Goal: Information Seeking & Learning: Learn about a topic

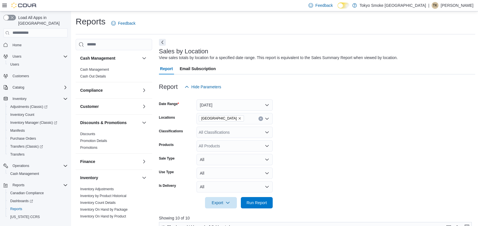
scroll to position [169, 0]
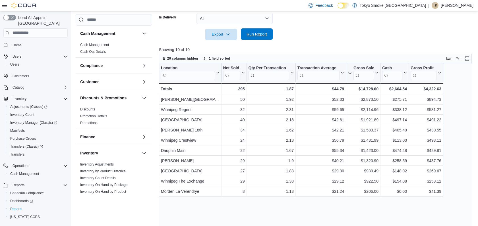
click at [265, 34] on span "Run Report" at bounding box center [257, 34] width 20 height 6
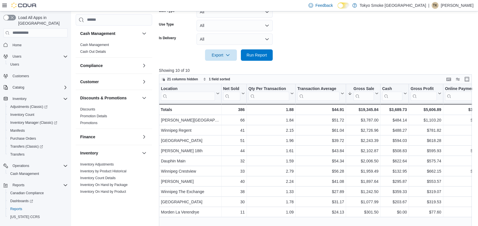
scroll to position [137, 0]
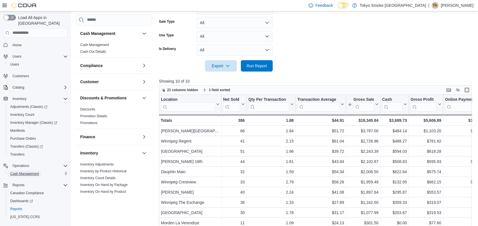
click at [36, 172] on span "Cash Management" at bounding box center [24, 174] width 29 height 5
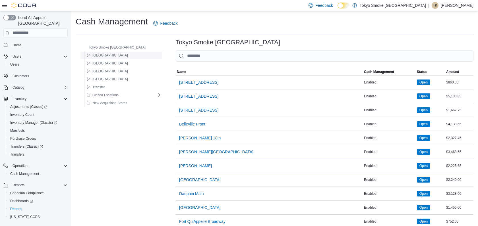
click at [129, 57] on div "Manitoba" at bounding box center [122, 55] width 77 height 7
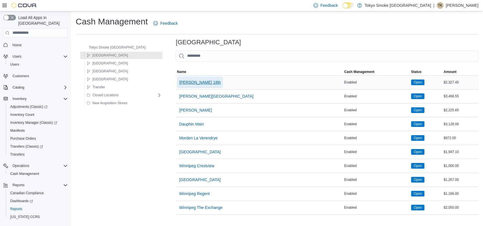
click at [179, 81] on span "Brandon 18th" at bounding box center [200, 83] width 42 height 6
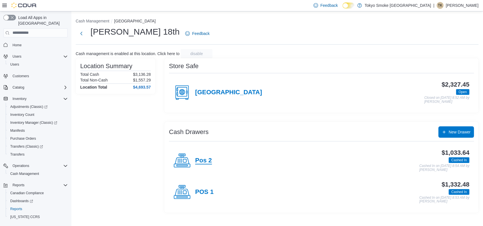
click at [203, 161] on h4 "Pos 2" at bounding box center [203, 160] width 17 height 7
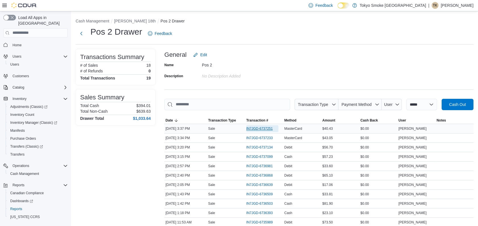
click at [257, 128] on span "IN7JGD-6737251" at bounding box center [259, 129] width 26 height 5
click at [255, 127] on span "IN7JGD-6737251" at bounding box center [259, 129] width 26 height 5
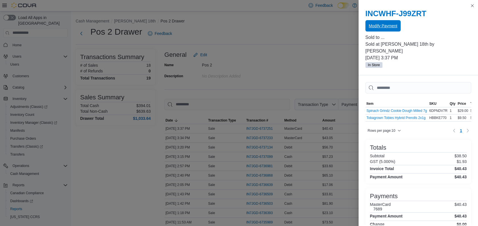
click at [394, 30] on span "Modify Payment" at bounding box center [383, 25] width 28 height 11
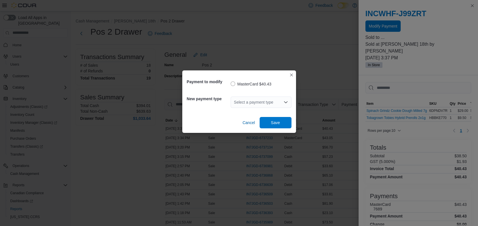
click at [288, 101] on icon "Open list of options" at bounding box center [286, 102] width 5 height 5
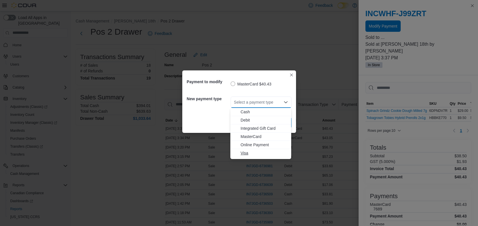
click at [243, 151] on span "Visa" at bounding box center [264, 153] width 47 height 6
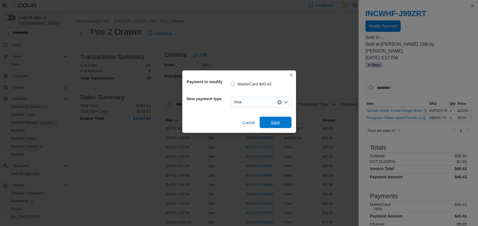
click at [269, 124] on span "Save" at bounding box center [275, 122] width 25 height 11
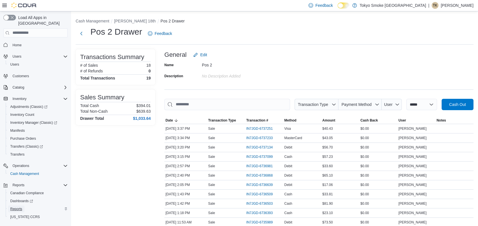
click at [18, 207] on span "Reports" at bounding box center [16, 209] width 12 height 5
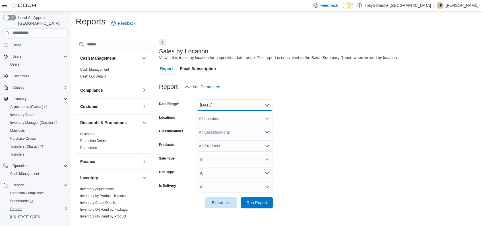
click at [267, 106] on button "[DATE]" at bounding box center [235, 105] width 76 height 11
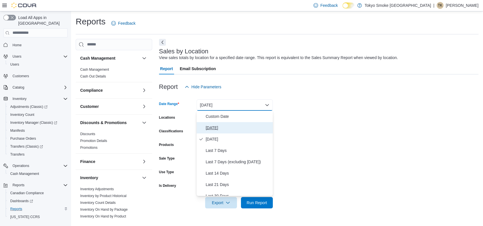
click at [210, 130] on span "[DATE]" at bounding box center [238, 128] width 65 height 7
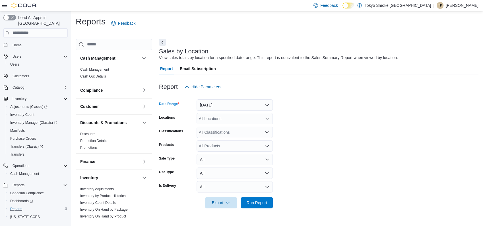
click at [267, 118] on icon "Open list of options" at bounding box center [267, 119] width 5 height 5
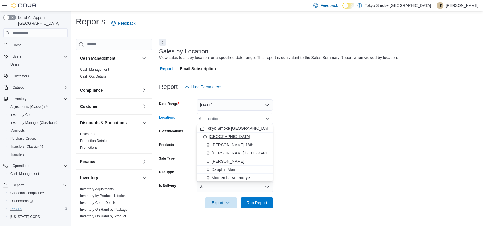
click at [219, 139] on span "Manitoba" at bounding box center [230, 137] width 42 height 6
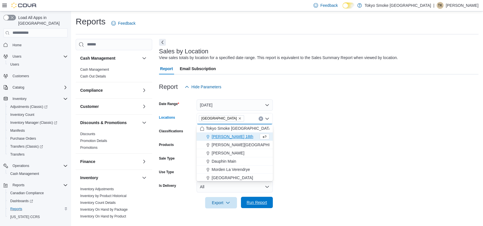
click at [254, 203] on span "Run Report" at bounding box center [257, 203] width 20 height 6
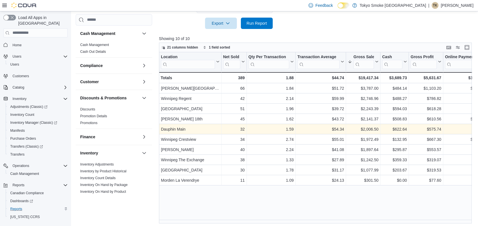
scroll to position [182, 0]
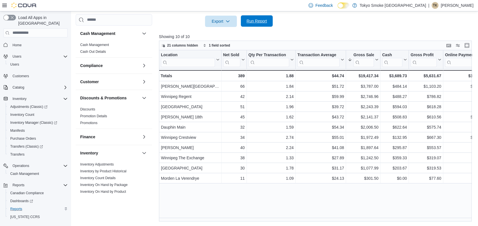
click at [257, 22] on span "Run Report" at bounding box center [257, 21] width 20 height 6
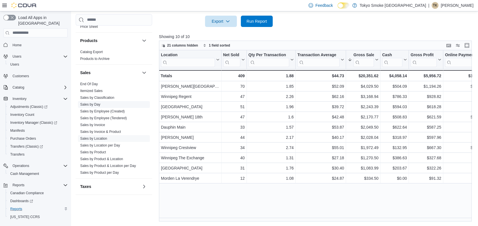
scroll to position [276, 0]
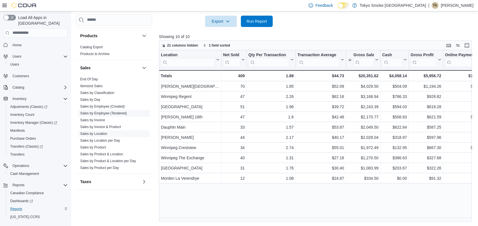
click at [120, 114] on link "Sales by Employee (Tendered)" at bounding box center [103, 113] width 47 height 4
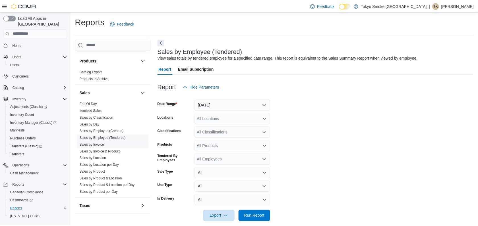
scroll to position [7, 0]
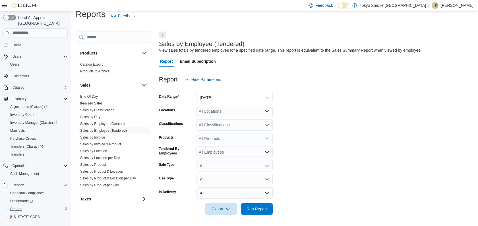
click at [267, 97] on button "Yesterday" at bounding box center [235, 97] width 76 height 11
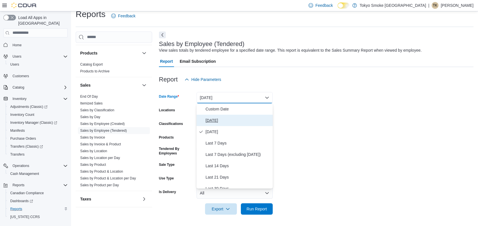
click at [209, 121] on span "Today" at bounding box center [238, 120] width 65 height 7
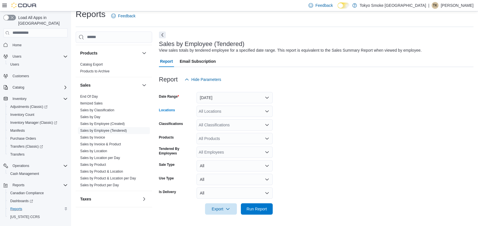
click at [267, 111] on icon "Open list of options" at bounding box center [266, 112] width 3 height 2
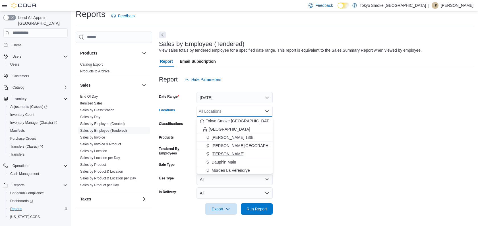
click at [223, 152] on span "Brandon Victoria" at bounding box center [228, 154] width 33 height 6
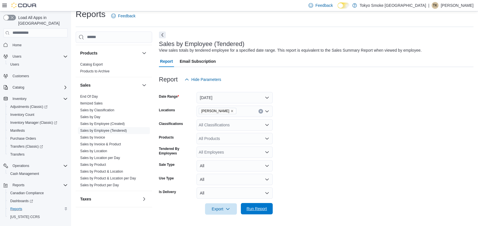
click at [262, 208] on span "Run Report" at bounding box center [257, 209] width 20 height 6
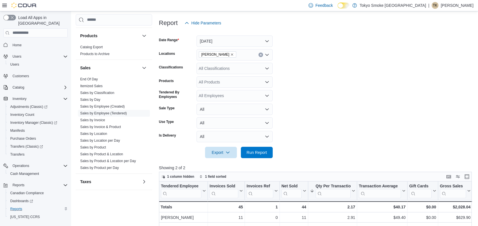
scroll to position [166, 0]
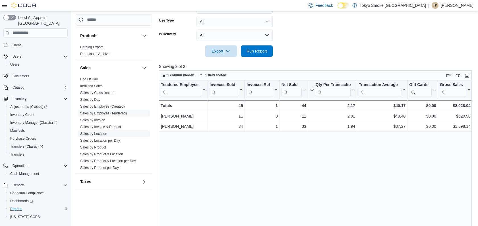
click at [100, 132] on link "Sales by Location" at bounding box center [93, 134] width 27 height 4
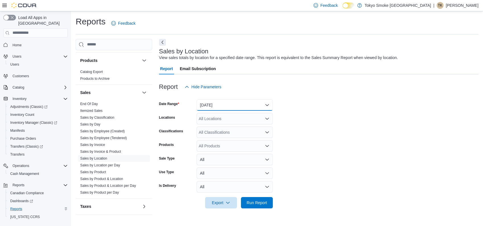
click at [269, 103] on button "Yesterday" at bounding box center [235, 105] width 76 height 11
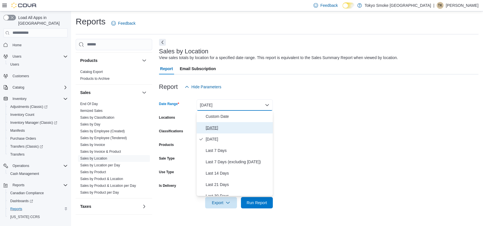
click at [214, 130] on span "Today" at bounding box center [238, 128] width 65 height 7
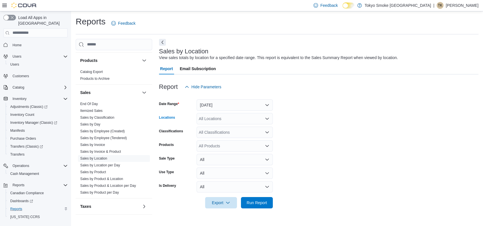
click at [267, 119] on icon "Open list of options" at bounding box center [266, 119] width 3 height 2
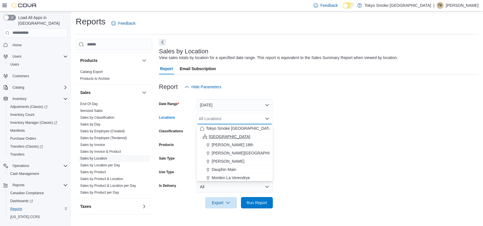
click at [212, 134] on span "Manitoba" at bounding box center [230, 137] width 42 height 6
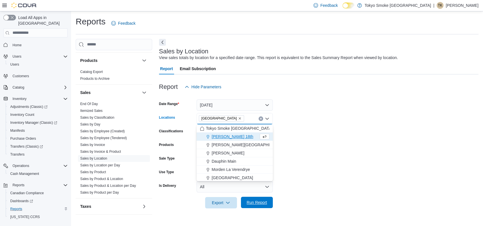
click at [262, 199] on span "Run Report" at bounding box center [256, 202] width 25 height 11
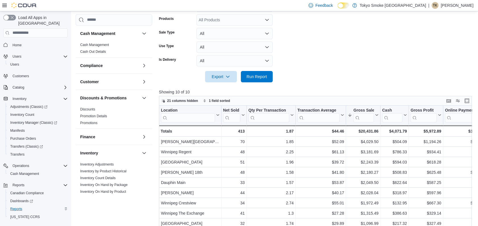
scroll to position [63, 0]
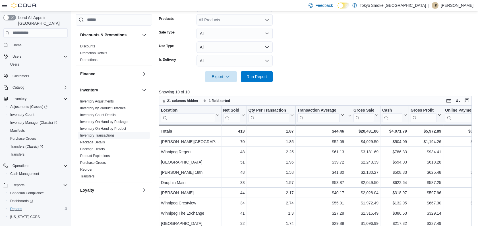
click at [104, 136] on link "Inventory Transactions" at bounding box center [97, 136] width 34 height 4
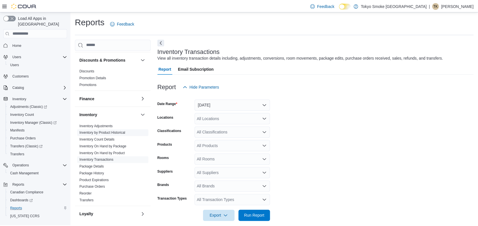
scroll to position [7, 0]
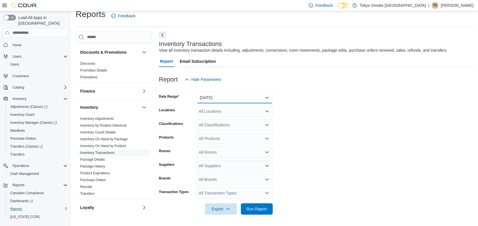
click at [216, 98] on button "Yesterday" at bounding box center [235, 97] width 76 height 11
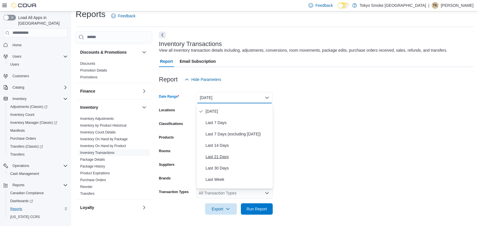
scroll to position [32, 0]
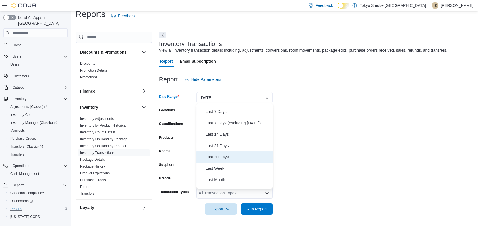
click at [221, 156] on span "Last 30 Days" at bounding box center [238, 157] width 65 height 7
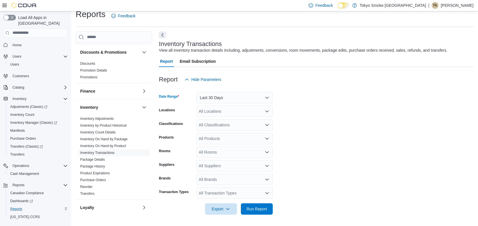
click at [227, 111] on div "All Locations" at bounding box center [235, 111] width 76 height 11
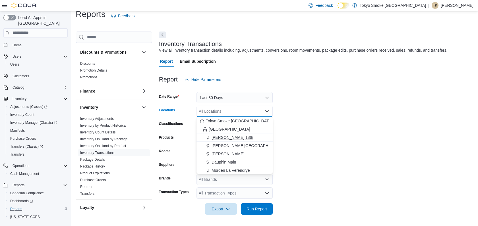
click at [225, 137] on span "Brandon 18th" at bounding box center [233, 138] width 42 height 6
click at [319, 118] on form "Date Range Last 30 Days Locations Brandon 18th Combo box. Selected. Brandon 18t…" at bounding box center [316, 150] width 315 height 130
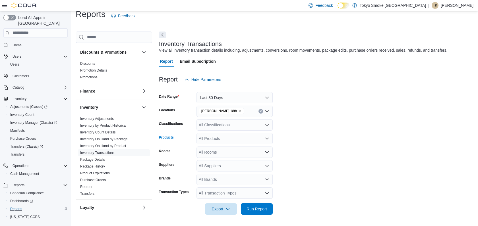
click at [219, 135] on div "All Products" at bounding box center [235, 138] width 76 height 11
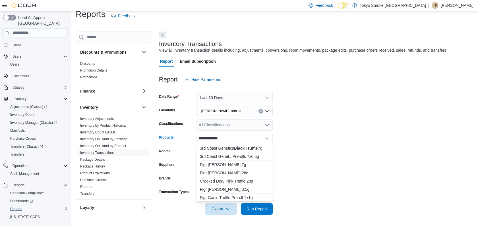
type input "**********"
click at [216, 148] on div "3rd Coast Genetics Black Truffle 7g" at bounding box center [234, 149] width 69 height 6
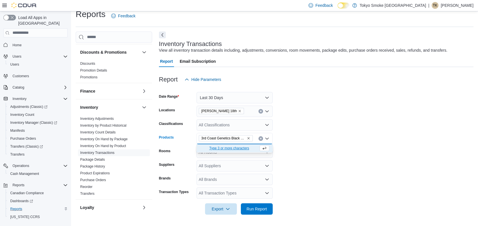
click at [358, 154] on form "Date Range Last 30 Days Locations Brandon 18th Classifications All Classificati…" at bounding box center [316, 150] width 315 height 130
click at [261, 212] on span "Run Report" at bounding box center [257, 209] width 20 height 6
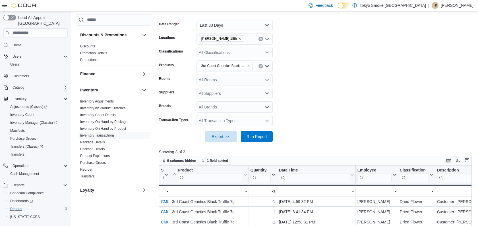
scroll to position [126, 0]
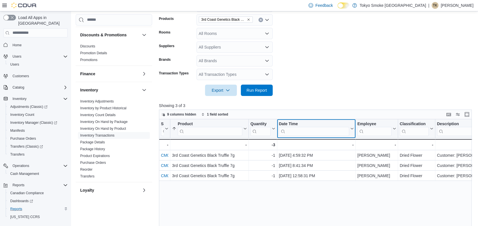
click at [352, 123] on button "Date Time" at bounding box center [316, 128] width 75 height 15
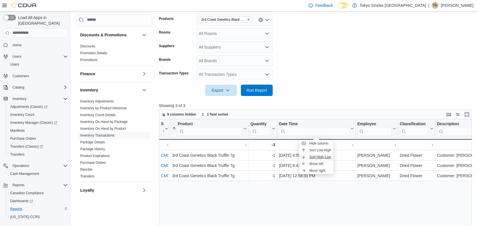
click at [318, 156] on span "Sort High-Low" at bounding box center [320, 157] width 22 height 5
click at [316, 193] on div "SKU Click to view column header actions Product Sorted by Product, ascending , …" at bounding box center [317, 205] width 316 height 172
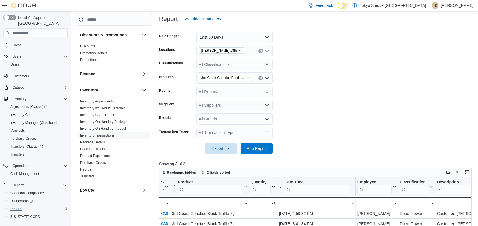
scroll to position [0, 0]
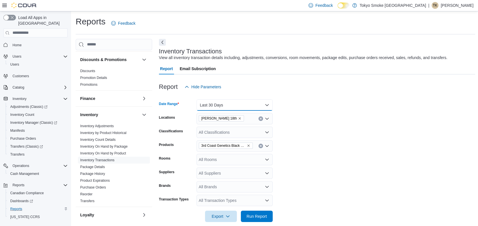
click at [216, 104] on button "Last 30 Days" at bounding box center [235, 105] width 76 height 11
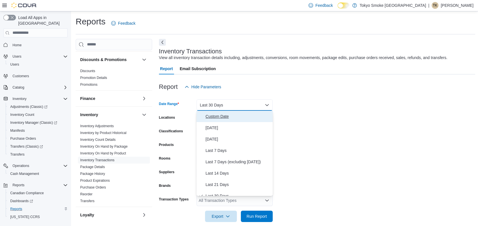
click at [221, 116] on span "Custom Date" at bounding box center [238, 116] width 65 height 7
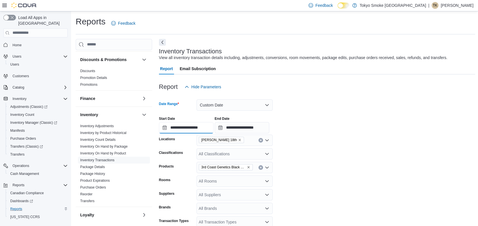
click at [166, 127] on input "**********" at bounding box center [186, 127] width 55 height 11
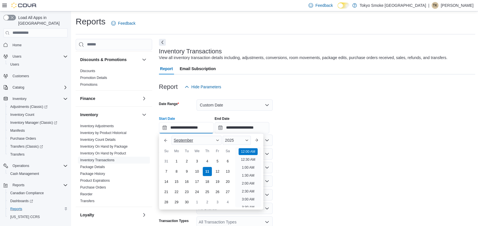
scroll to position [18, 0]
click at [166, 139] on button "Previous Month" at bounding box center [165, 140] width 9 height 9
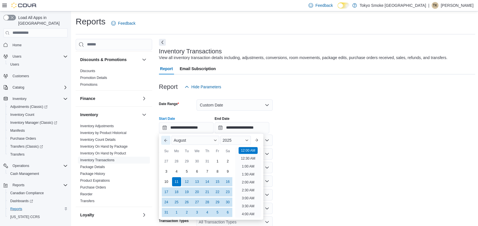
click at [166, 139] on button "Previous Month" at bounding box center [165, 140] width 9 height 9
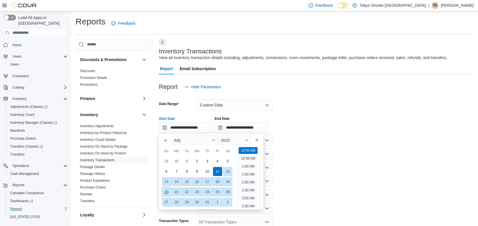
click at [167, 194] on div "20" at bounding box center [166, 192] width 10 height 10
click at [381, 118] on div "**********" at bounding box center [317, 123] width 316 height 22
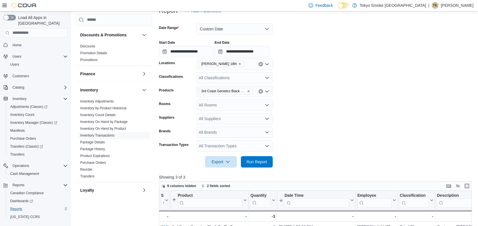
scroll to position [126, 0]
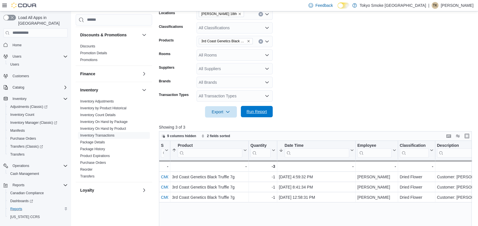
click at [262, 112] on span "Run Report" at bounding box center [257, 112] width 20 height 6
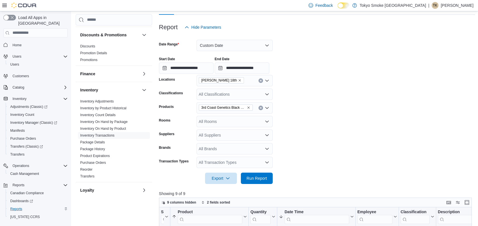
scroll to position [59, 0]
click at [193, 71] on input "**********" at bounding box center [186, 68] width 55 height 11
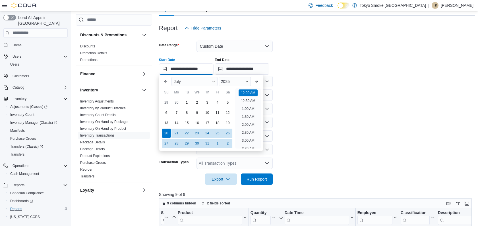
scroll to position [18, 0]
click at [218, 143] on div "1" at bounding box center [217, 144] width 10 height 10
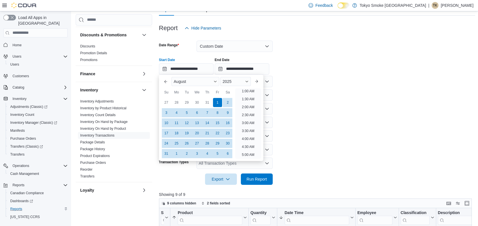
scroll to position [1, 0]
click at [357, 99] on form "**********" at bounding box center [317, 109] width 316 height 151
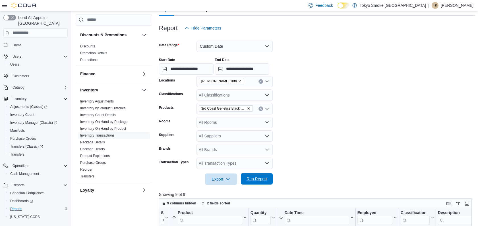
click at [264, 181] on span "Run Report" at bounding box center [257, 179] width 20 height 6
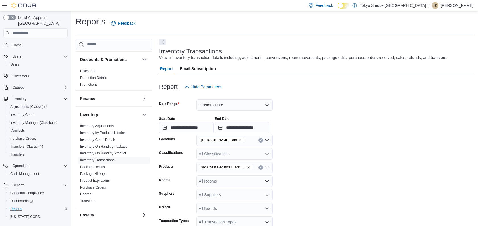
click at [161, 41] on button "Next" at bounding box center [162, 42] width 7 height 7
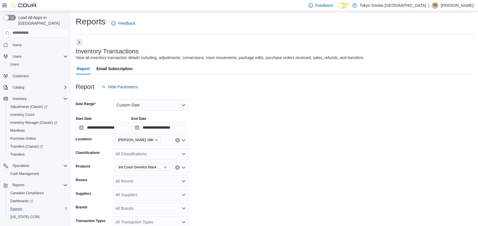
click at [5, 5] on icon at bounding box center [4, 5] width 5 height 5
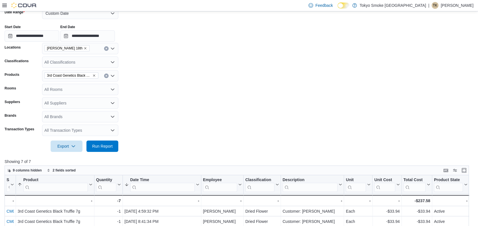
scroll to position [95, 0]
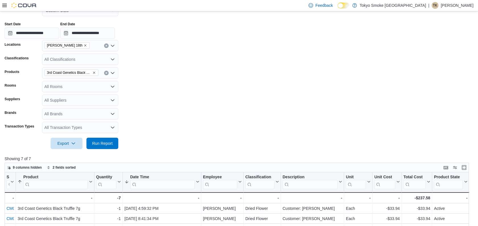
click at [55, 127] on div "All Transaction Types" at bounding box center [80, 127] width 76 height 11
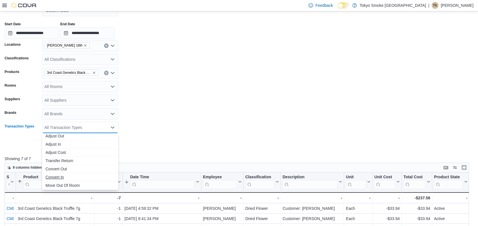
scroll to position [32, 0]
click at [64, 138] on span "Po Receive" at bounding box center [80, 139] width 69 height 6
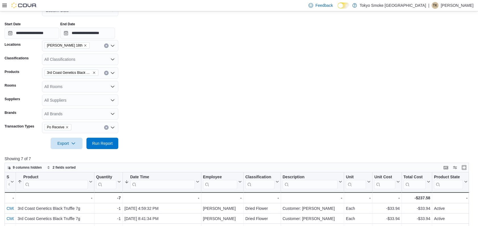
click at [175, 123] on form "**********" at bounding box center [239, 73] width 469 height 151
click at [10, 32] on input "**********" at bounding box center [32, 33] width 55 height 11
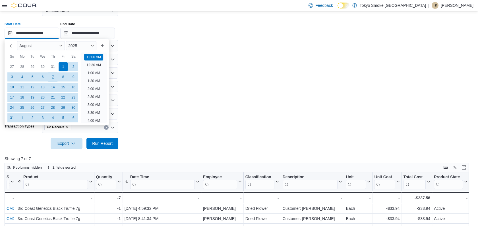
scroll to position [18, 0]
click at [12, 49] on button "Previous Month" at bounding box center [11, 45] width 9 height 9
type input "**********"
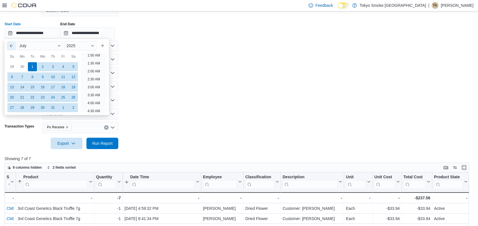
scroll to position [1, 0]
click at [141, 93] on form "**********" at bounding box center [239, 73] width 469 height 151
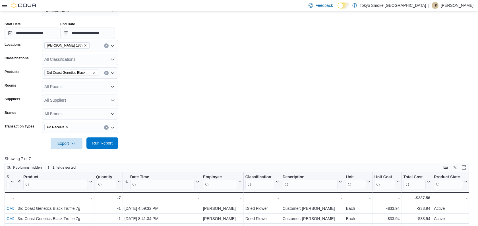
click at [99, 145] on span "Run Report" at bounding box center [102, 144] width 20 height 6
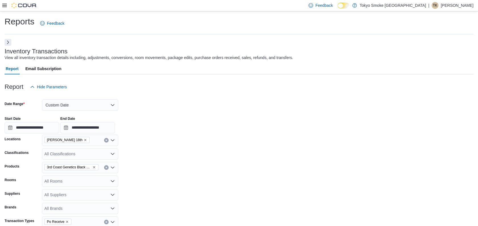
drag, startPoint x: 5, startPoint y: 43, endPoint x: 9, endPoint y: 24, distance: 19.7
click at [5, 43] on button "Next" at bounding box center [8, 42] width 7 height 7
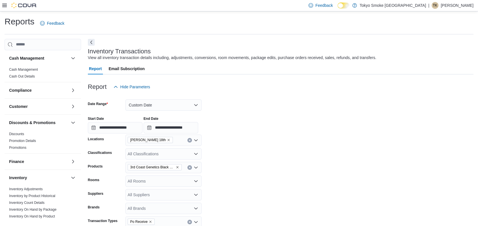
click at [4, 7] on icon at bounding box center [4, 5] width 5 height 3
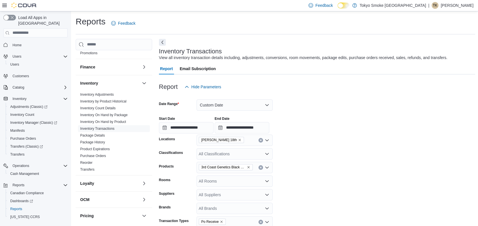
scroll to position [126, 0]
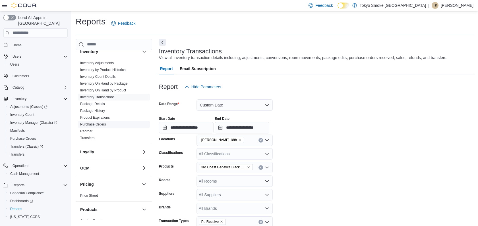
click at [98, 123] on link "Purchase Orders" at bounding box center [93, 125] width 26 height 4
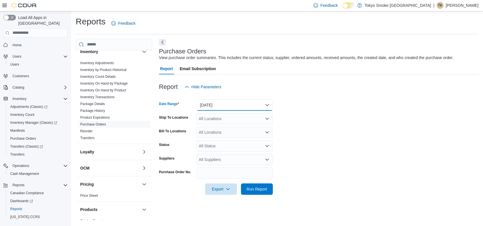
click at [267, 104] on button "Yesterday" at bounding box center [235, 105] width 76 height 11
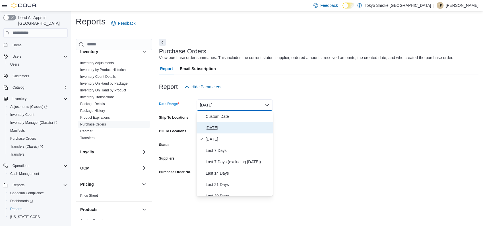
click at [209, 126] on span "Today" at bounding box center [238, 128] width 65 height 7
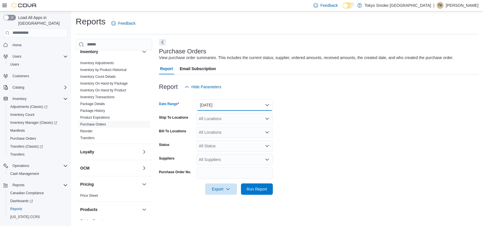
click at [269, 103] on button "Today" at bounding box center [235, 105] width 76 height 11
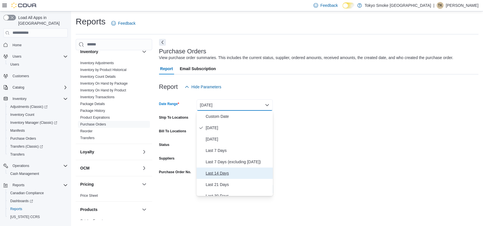
click at [218, 174] on span "Last 14 Days" at bounding box center [238, 173] width 65 height 7
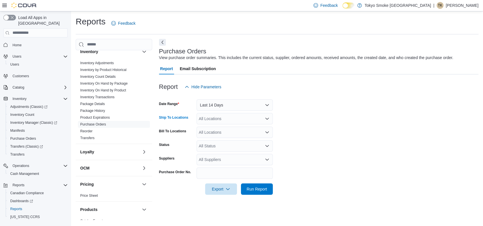
click at [267, 117] on icon "Open list of options" at bounding box center [267, 119] width 5 height 5
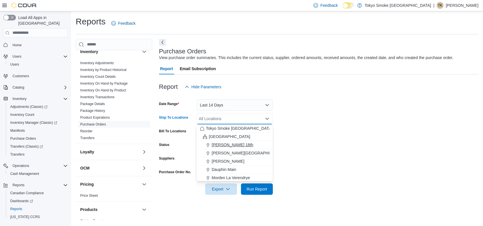
click at [228, 143] on span "Brandon 18th" at bounding box center [233, 145] width 42 height 6
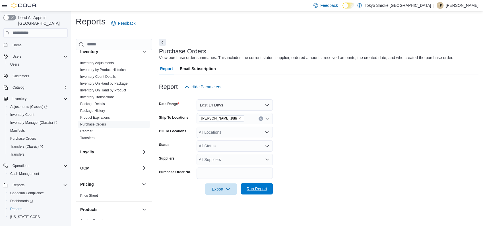
click at [251, 190] on span "Run Report" at bounding box center [257, 189] width 20 height 6
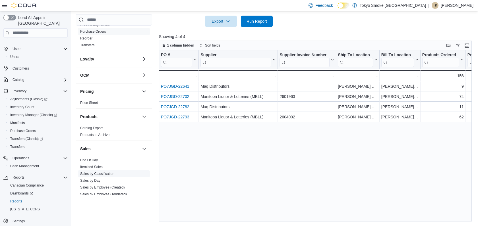
scroll to position [276, 0]
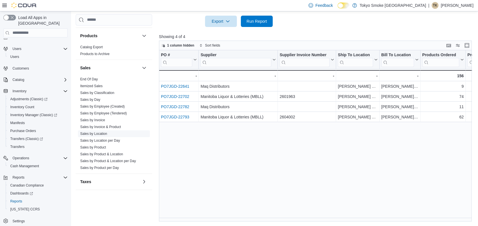
click at [103, 132] on link "Sales by Location" at bounding box center [93, 134] width 27 height 4
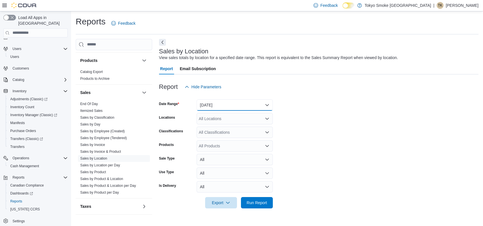
click at [267, 104] on button "Yesterday" at bounding box center [235, 105] width 76 height 11
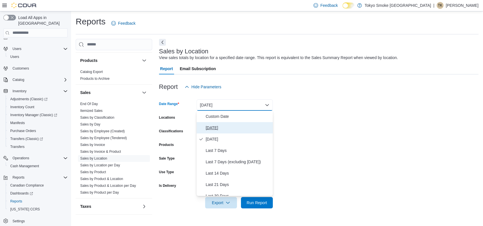
click at [214, 131] on button "Today" at bounding box center [235, 127] width 76 height 11
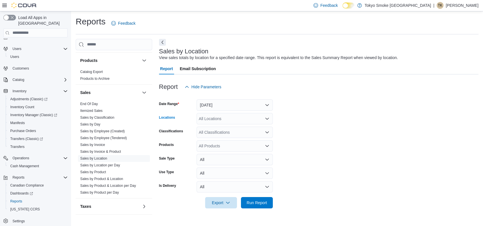
click at [267, 118] on icon "Open list of options" at bounding box center [267, 119] width 5 height 5
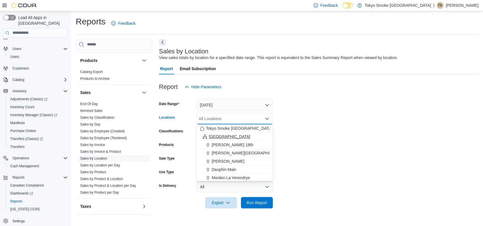
click at [213, 137] on span "Manitoba" at bounding box center [230, 137] width 42 height 6
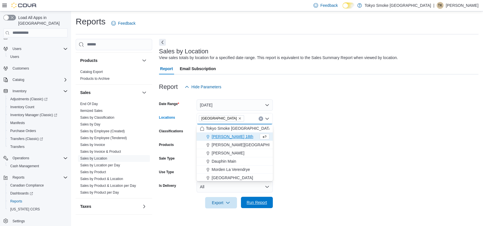
click at [255, 207] on span "Run Report" at bounding box center [256, 202] width 25 height 11
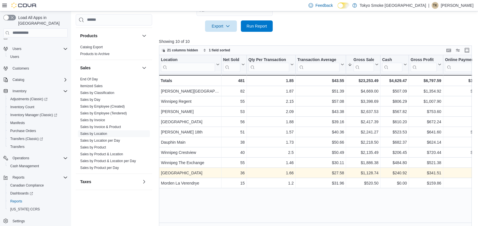
scroll to position [182, 0]
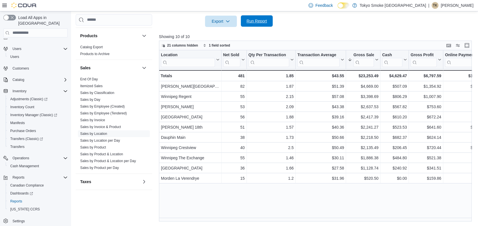
click at [259, 22] on span "Run Report" at bounding box center [257, 21] width 20 height 6
click at [93, 107] on link "Sales by Employee (Created)" at bounding box center [102, 107] width 45 height 4
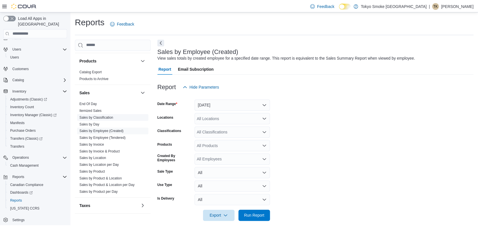
scroll to position [7, 0]
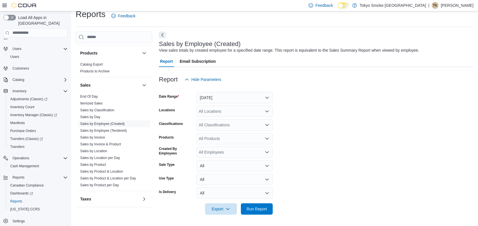
click at [216, 111] on div "All Locations" at bounding box center [235, 111] width 76 height 11
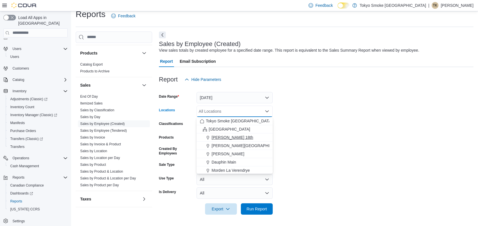
click at [224, 137] on span "Brandon 18th" at bounding box center [233, 138] width 42 height 6
click at [300, 135] on form "Date Range Yesterday Locations Brandon 18th Combo box. Selected. Brandon 18th. …" at bounding box center [316, 150] width 315 height 130
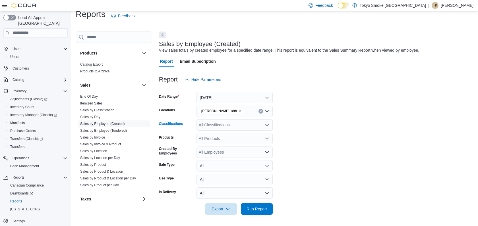
click at [217, 127] on div "All Classifications" at bounding box center [235, 124] width 76 height 11
click at [307, 153] on form "Date Range Yesterday Locations Brandon 18th Classifications All Classifications…" at bounding box center [316, 150] width 315 height 130
click at [243, 126] on div "All Classifications" at bounding box center [235, 124] width 76 height 11
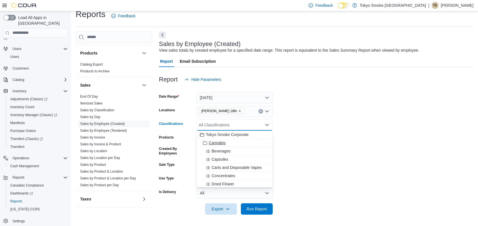
click at [227, 143] on div "Cannabis" at bounding box center [234, 143] width 69 height 6
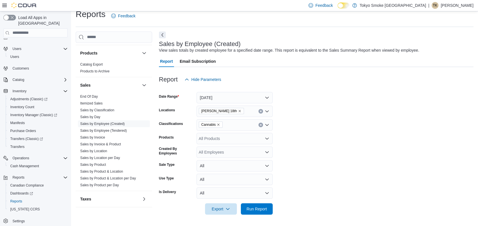
click at [300, 146] on form "Date Range Yesterday Locations Brandon 18th Classifications Cannabis Products A…" at bounding box center [316, 150] width 315 height 130
click at [220, 138] on div "All Products" at bounding box center [235, 138] width 76 height 11
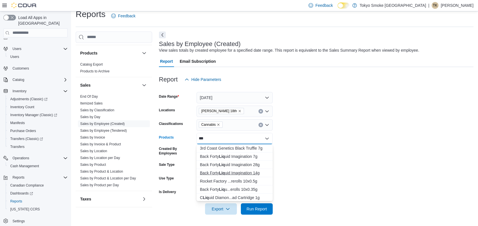
type input "***"
click at [259, 174] on div "Back Forty Liq uid Imagination 14g" at bounding box center [234, 173] width 69 height 6
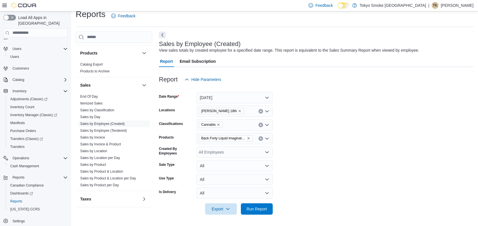
click at [364, 154] on form "Date Range Yesterday Locations Brandon 18th Classifications Cannabis Products B…" at bounding box center [316, 150] width 315 height 130
click at [231, 152] on div "All Employees" at bounding box center [235, 152] width 76 height 11
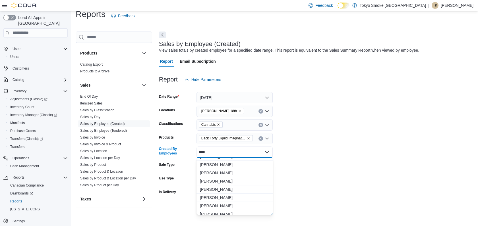
scroll to position [67, 0]
type input "****"
click at [219, 193] on span "Michelle Blevins" at bounding box center [234, 195] width 69 height 6
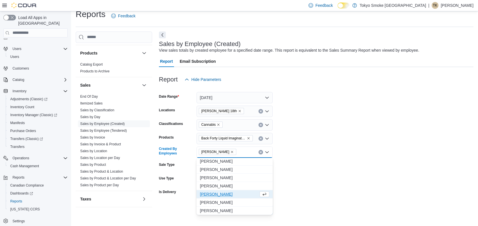
click at [316, 164] on form "Date Range Yesterday Locations Brandon 18th Classifications Cannabis Products B…" at bounding box center [316, 150] width 315 height 130
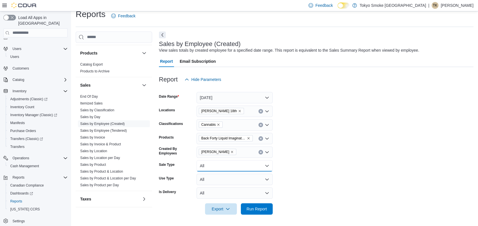
click at [223, 164] on button "All" at bounding box center [235, 165] width 76 height 11
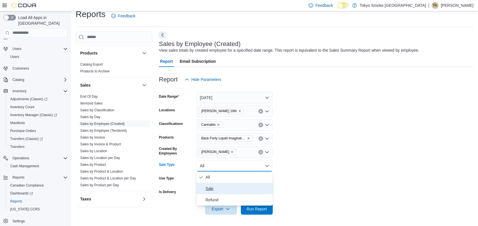
click at [228, 189] on span "Sale" at bounding box center [238, 188] width 65 height 7
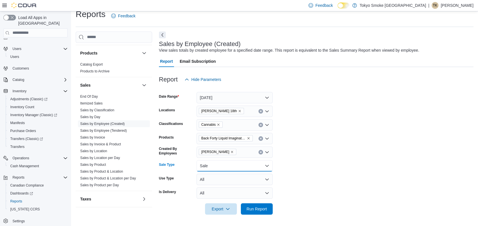
click at [230, 165] on button "Sale" at bounding box center [235, 165] width 76 height 11
click at [222, 180] on span "All" at bounding box center [238, 177] width 65 height 7
click at [264, 207] on span "Run Report" at bounding box center [257, 209] width 20 height 6
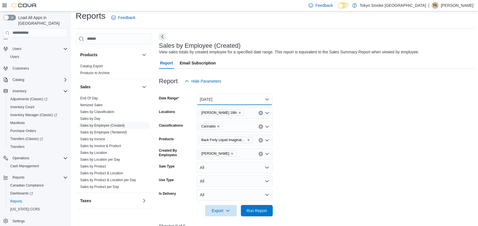
click at [230, 102] on button "Yesterday" at bounding box center [235, 99] width 76 height 11
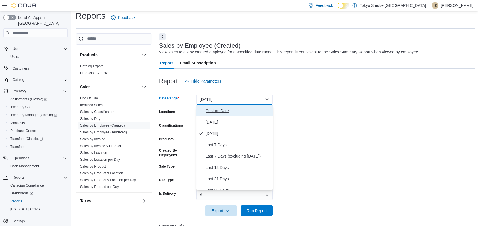
click at [223, 111] on span "Custom Date" at bounding box center [238, 111] width 65 height 7
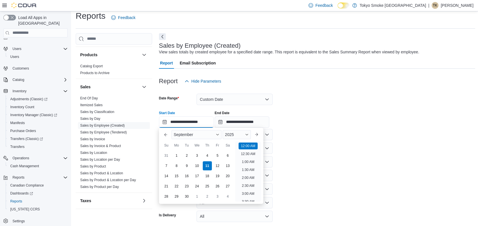
click at [201, 119] on input "**********" at bounding box center [186, 122] width 55 height 11
click at [177, 157] on div "1" at bounding box center [177, 156] width 10 height 10
type input "**********"
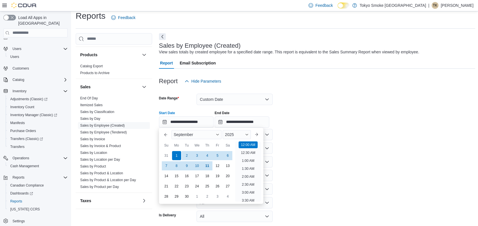
click at [327, 150] on form "**********" at bounding box center [317, 162] width 316 height 151
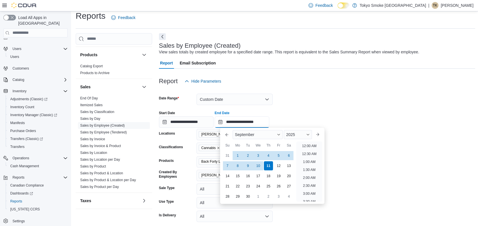
click at [253, 124] on input "**********" at bounding box center [242, 122] width 55 height 11
click at [270, 166] on div "11" at bounding box center [268, 166] width 10 height 10
click at [333, 97] on form "**********" at bounding box center [317, 162] width 316 height 151
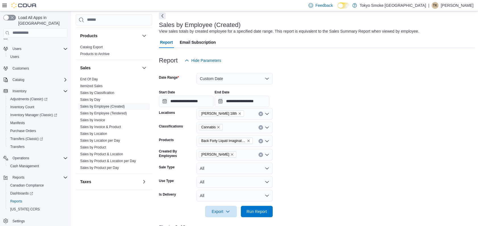
scroll to position [37, 0]
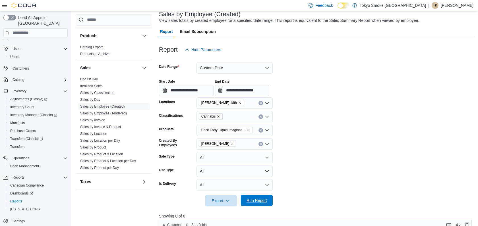
click at [258, 198] on span "Run Report" at bounding box center [256, 200] width 25 height 11
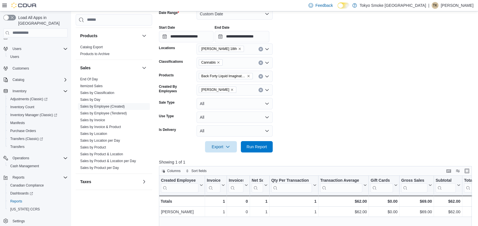
scroll to position [90, 0]
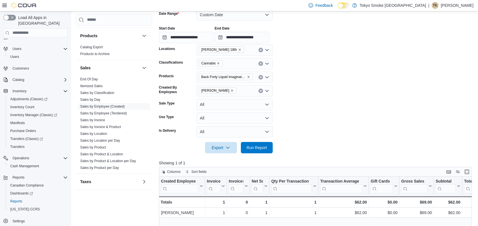
click at [260, 77] on icon "Clear input" at bounding box center [261, 77] width 2 height 2
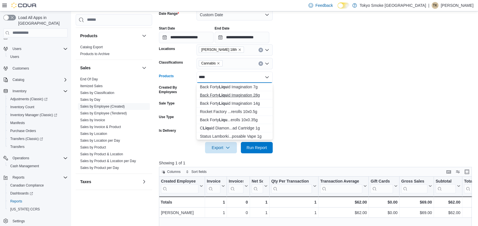
type input "****"
click at [232, 95] on div "Back Forty Liqu id Imagination 28g" at bounding box center [234, 95] width 69 height 6
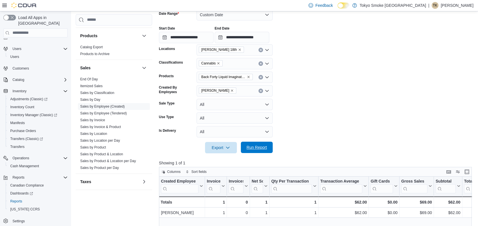
click at [251, 146] on span "Run Report" at bounding box center [257, 148] width 20 height 6
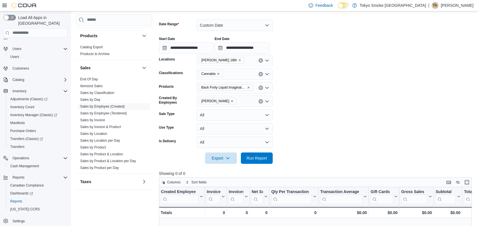
scroll to position [27, 0]
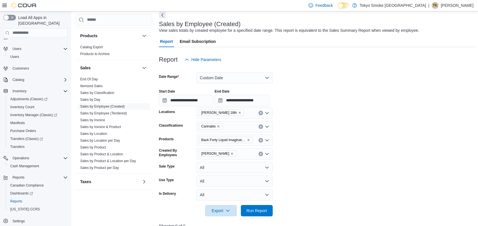
click at [266, 139] on icon "Open list of options" at bounding box center [267, 140] width 5 height 5
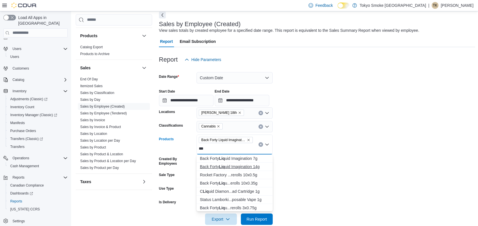
type input "***"
click at [234, 170] on button "Back Forty Liq uid Imagination 14g" at bounding box center [235, 167] width 76 height 8
click at [321, 172] on form "**********" at bounding box center [317, 145] width 316 height 160
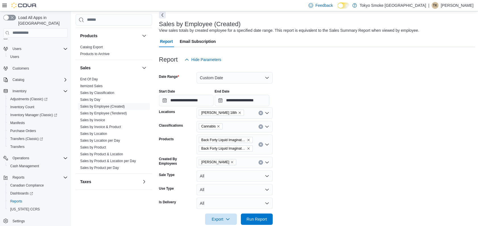
click at [237, 162] on div "Michelle Blevins" at bounding box center [235, 162] width 76 height 11
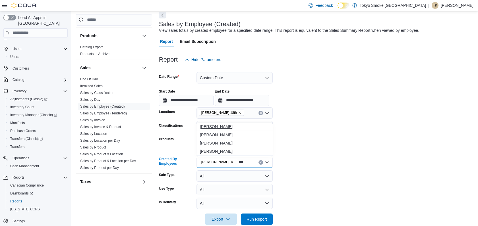
type input "***"
click at [218, 128] on span "Zoe Hyndman" at bounding box center [234, 127] width 69 height 6
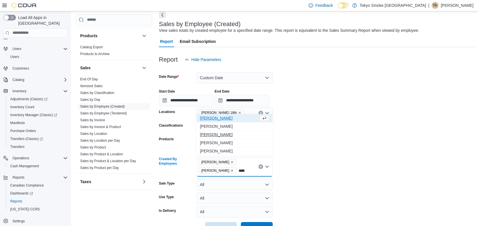
type input "****"
click at [213, 133] on span "[PERSON_NAME]" at bounding box center [234, 135] width 69 height 6
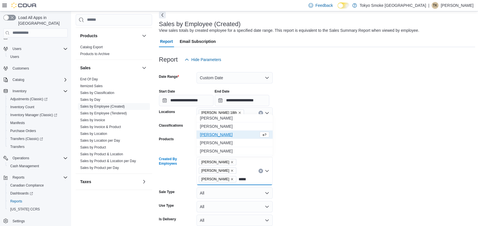
type input "*****"
click at [224, 133] on span "Tristan Kovachik" at bounding box center [229, 135] width 59 height 6
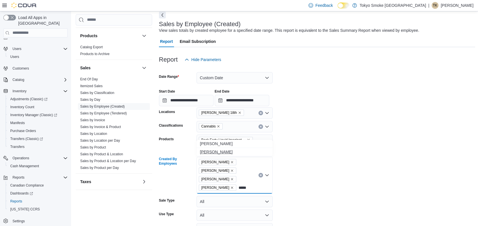
type input "*****"
click at [224, 152] on span "Randi Branston" at bounding box center [234, 152] width 69 height 6
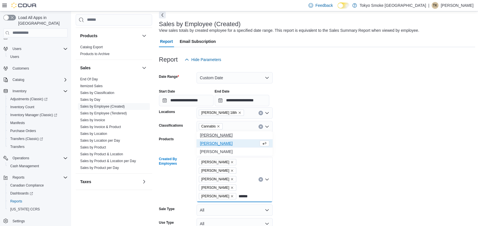
type input "******"
click at [222, 136] on span "Ashlee Riruako" at bounding box center [234, 136] width 69 height 6
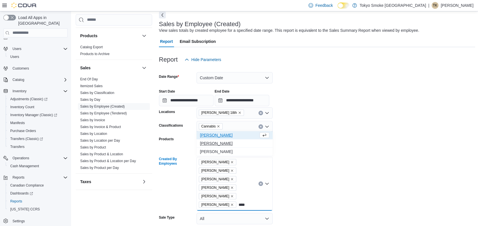
type input "****"
click at [220, 142] on span "Cody McFayden" at bounding box center [234, 144] width 69 height 6
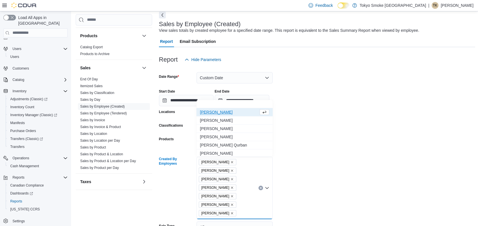
click at [303, 172] on form "**********" at bounding box center [317, 170] width 316 height 211
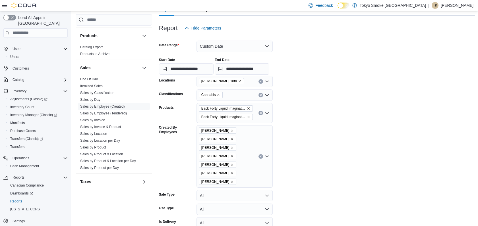
scroll to position [154, 0]
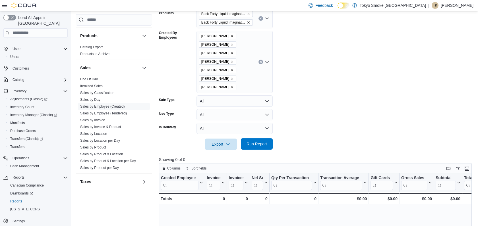
click at [255, 145] on span "Run Report" at bounding box center [257, 144] width 20 height 6
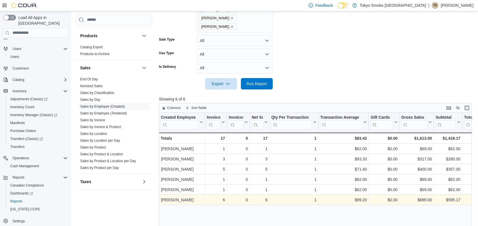
scroll to position [118, 0]
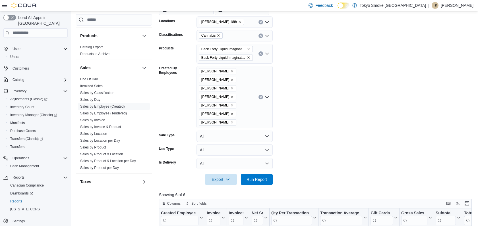
click at [248, 50] on icon "Remove Back Forty Liquid Imagination 28g from selection in this group" at bounding box center [248, 49] width 3 height 3
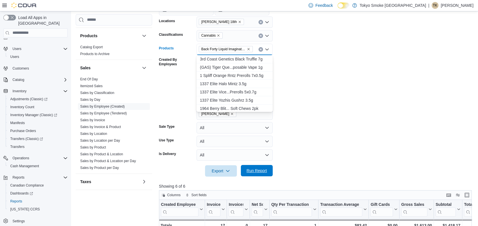
click at [266, 168] on span "Run Report" at bounding box center [257, 171] width 20 height 6
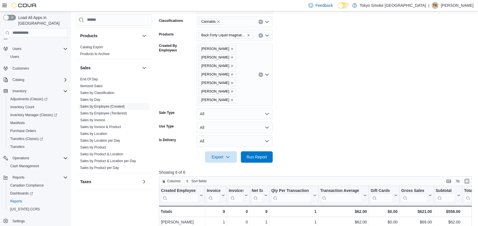
scroll to position [15, 0]
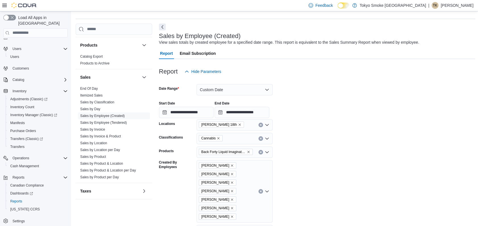
click at [256, 152] on div "Back Forty Liquid Imagination 14g" at bounding box center [235, 152] width 76 height 11
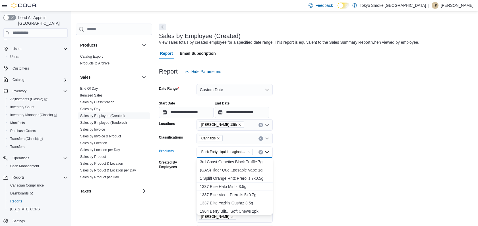
click at [238, 151] on span "Back Forty Liquid Imagination 14g" at bounding box center [223, 152] width 44 height 6
drag, startPoint x: 234, startPoint y: 153, endPoint x: 284, endPoint y: 161, distance: 51.0
click at [317, 183] on form "**********" at bounding box center [317, 178] width 316 height 203
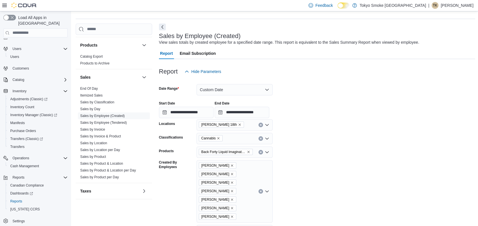
click at [266, 192] on icon "Open list of options" at bounding box center [267, 191] width 5 height 5
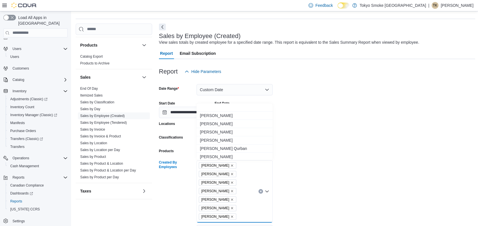
click at [285, 168] on form "**********" at bounding box center [317, 178] width 316 height 203
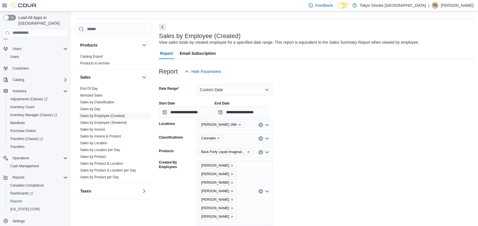
click at [267, 152] on icon "Open list of options" at bounding box center [267, 152] width 5 height 5
click at [302, 157] on form "**********" at bounding box center [317, 178] width 316 height 203
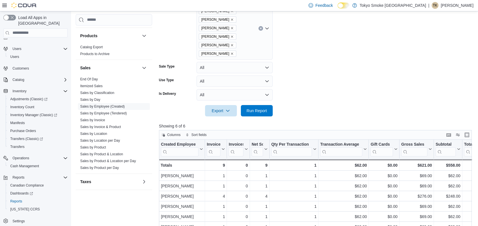
scroll to position [79, 0]
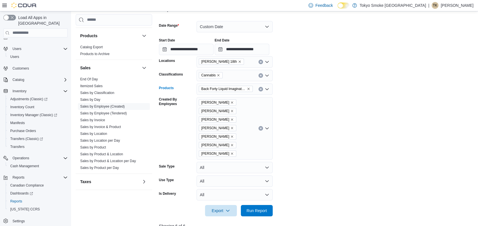
click at [248, 88] on icon "Remove Back Forty Liquid Imagination 14g from selection in this group" at bounding box center [248, 88] width 3 height 3
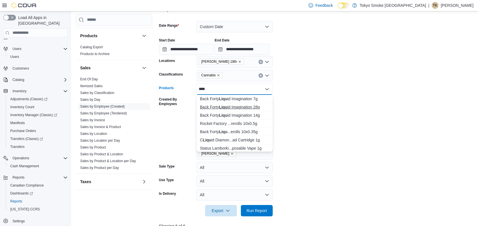
type input "****"
click at [247, 106] on div "Back Forty Liqu id Imagination 28g" at bounding box center [234, 107] width 69 height 6
click at [306, 156] on form "**********" at bounding box center [317, 115] width 316 height 203
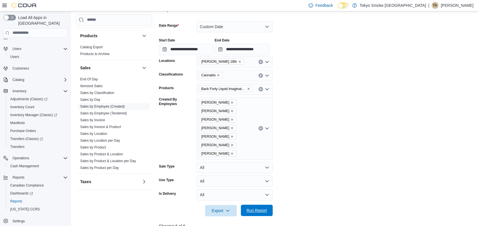
drag, startPoint x: 267, startPoint y: 212, endPoint x: 267, endPoint y: 207, distance: 4.6
click at [267, 212] on span "Run Report" at bounding box center [256, 210] width 25 height 11
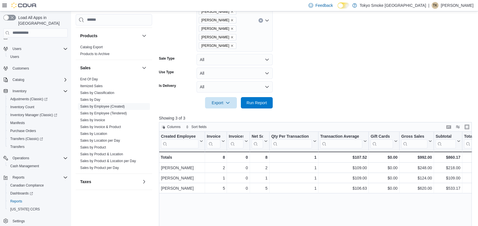
scroll to position [110, 0]
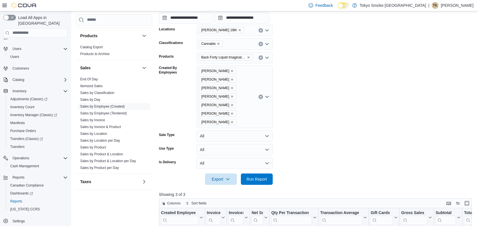
click at [249, 57] on icon "Remove Back Forty Liquid Imagination 28g from selection in this group" at bounding box center [248, 57] width 3 height 3
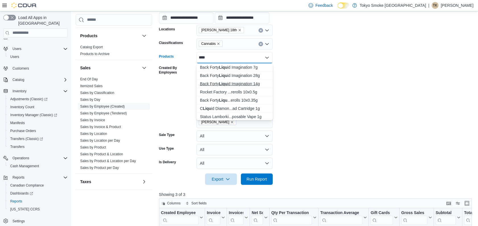
type input "****"
click at [245, 84] on div "Back Forty Liqu id Imagination 14g" at bounding box center [234, 84] width 69 height 6
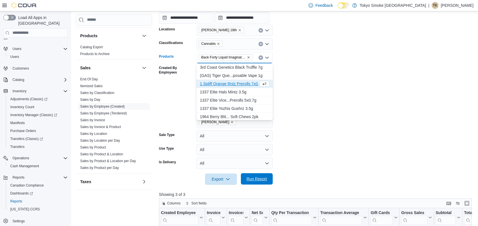
click at [256, 180] on span "Run Report" at bounding box center [257, 179] width 20 height 6
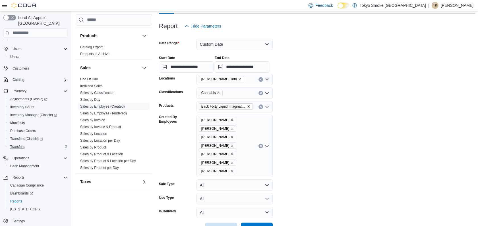
scroll to position [63, 0]
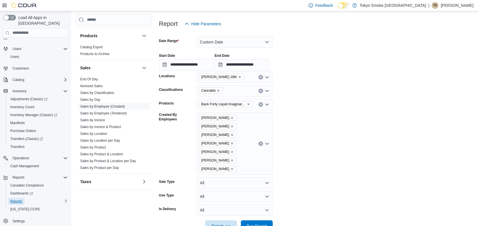
click at [20, 199] on span "Reports" at bounding box center [16, 201] width 12 height 5
click at [452, 7] on p "Tristan Kovachik" at bounding box center [457, 5] width 33 height 7
click at [432, 57] on span "Sign Out" at bounding box center [436, 55] width 15 height 6
